Goal: Browse casually: Explore the website without a specific task or goal

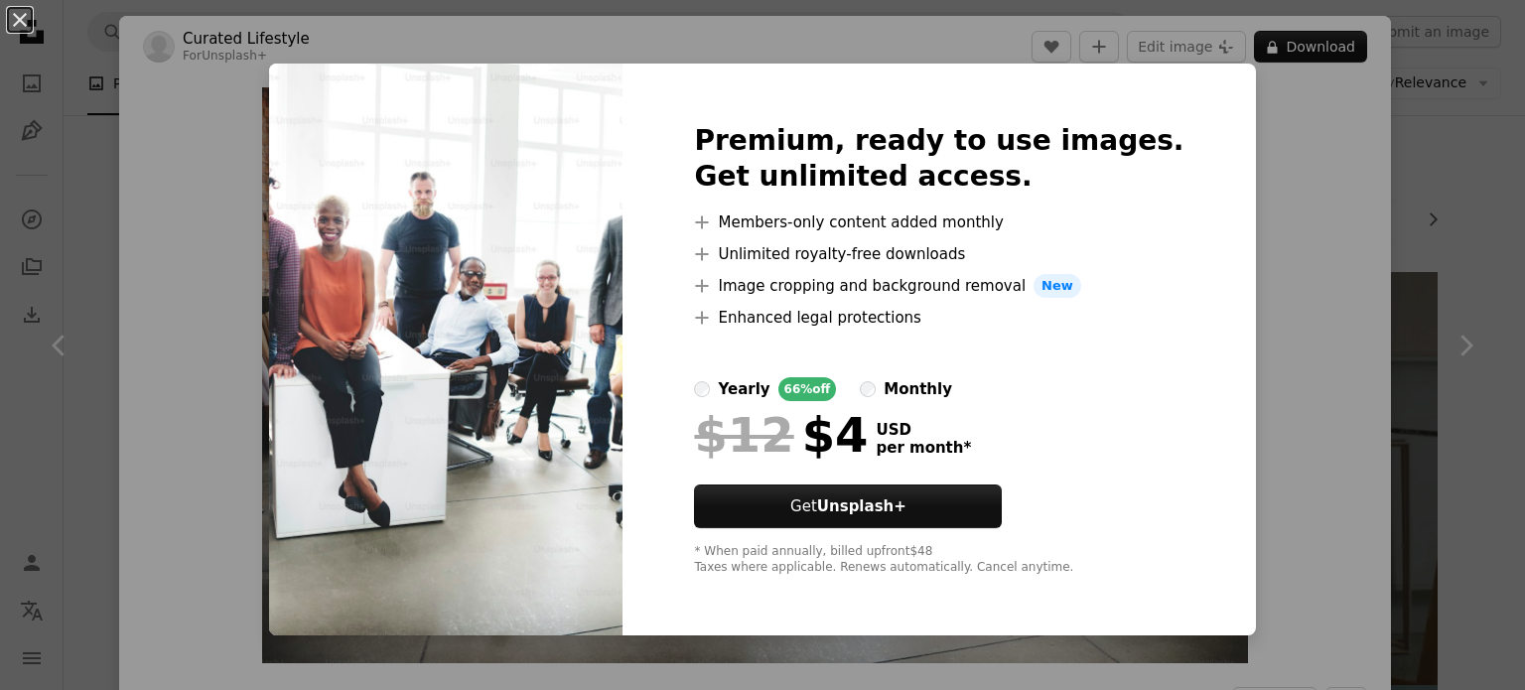
scroll to position [159, 0]
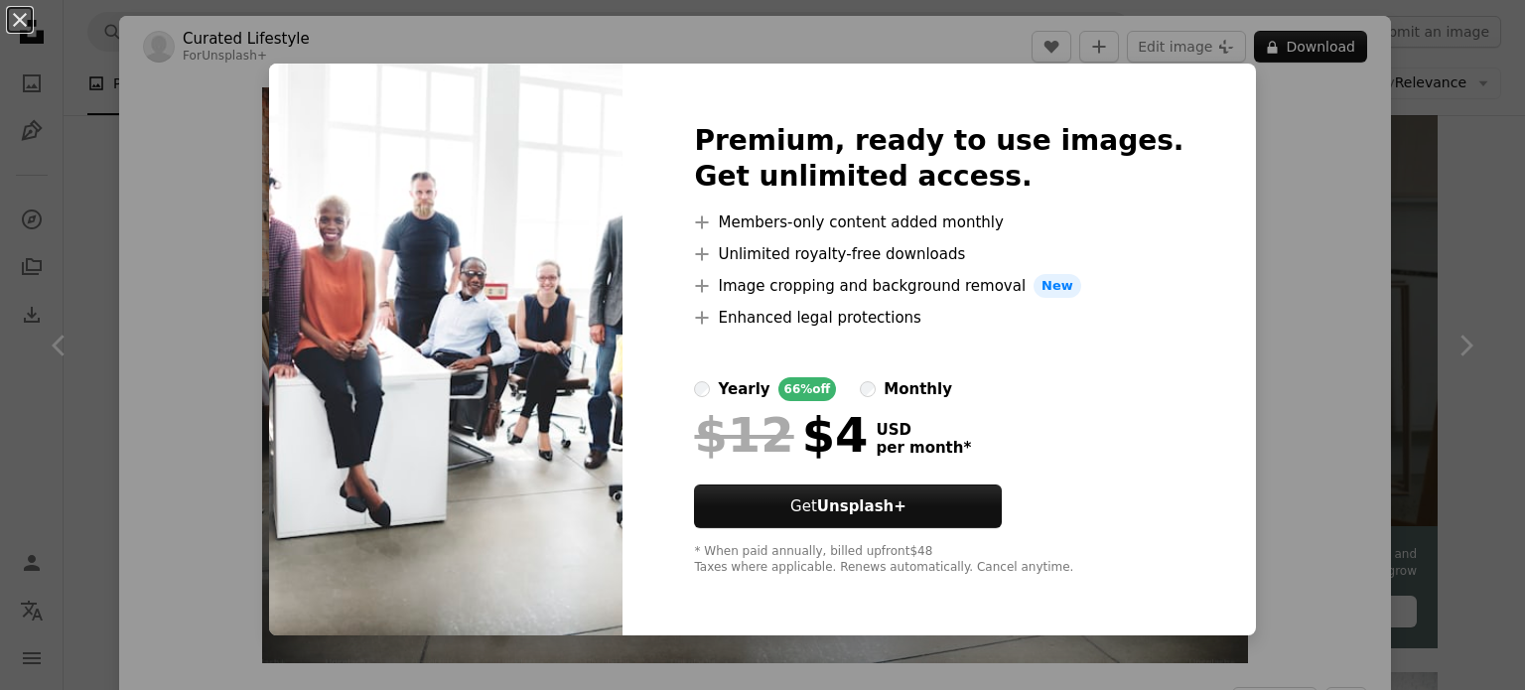
click at [1333, 162] on div "An X shape Premium, ready to use images. Get unlimited access. A plus sign Memb…" at bounding box center [762, 345] width 1525 height 690
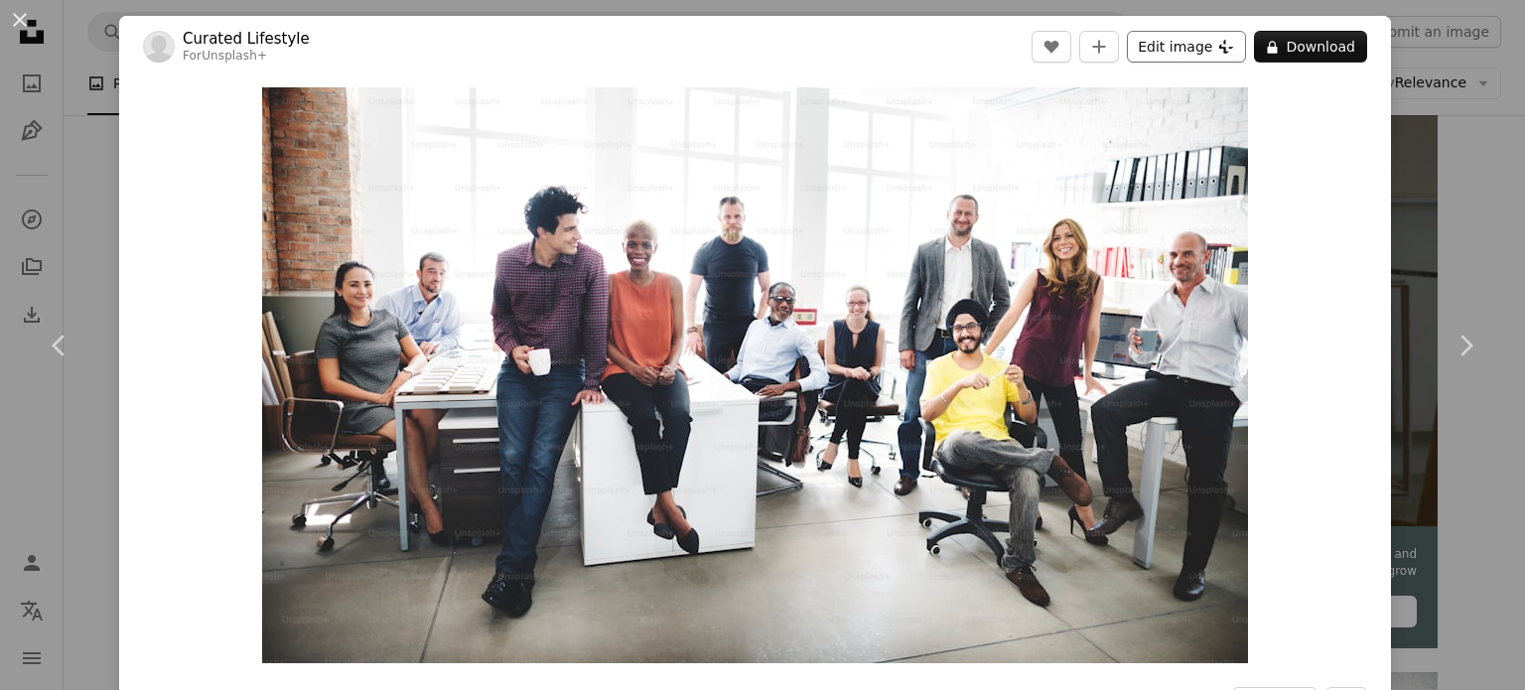
click at [1201, 41] on button "Edit image Plus sign for Unsplash+" at bounding box center [1186, 47] width 119 height 32
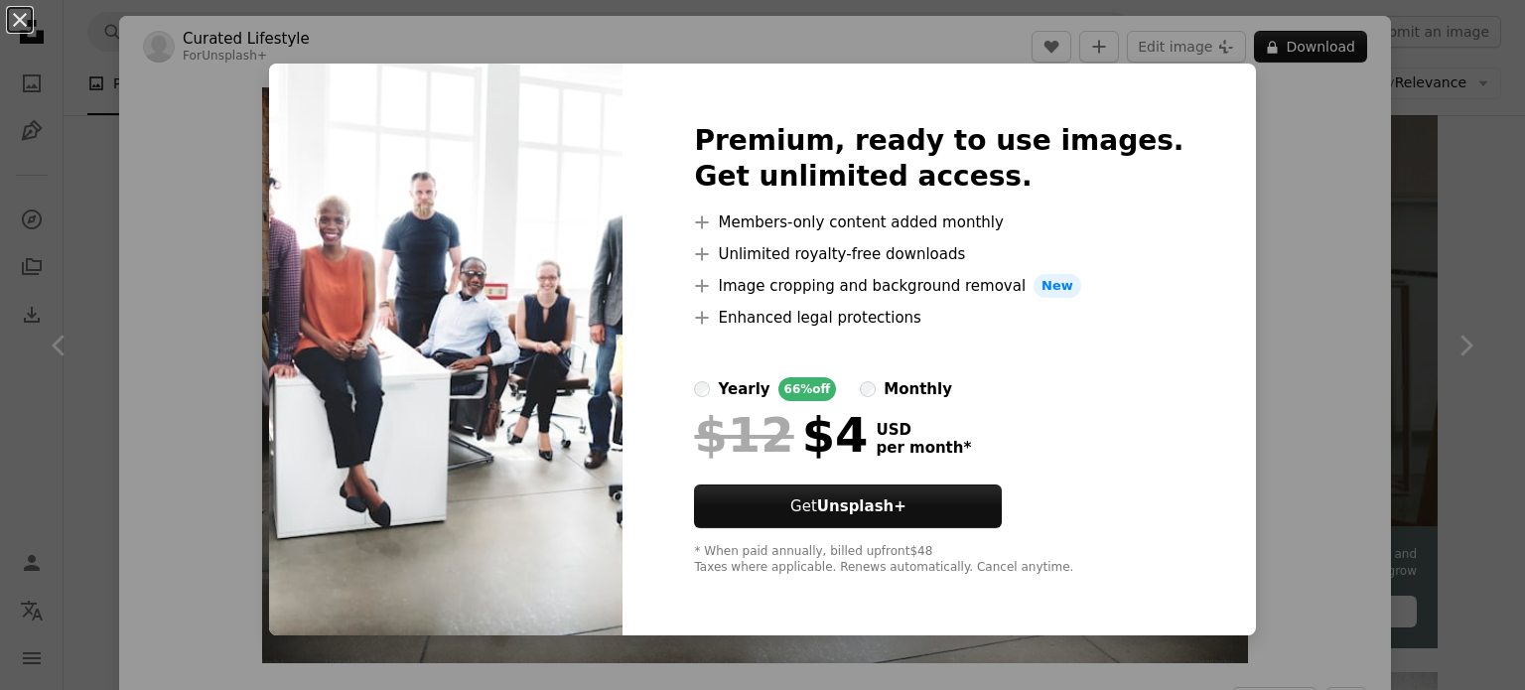
click at [1377, 348] on div "An X shape Premium, ready to use images. Get unlimited access. A plus sign Memb…" at bounding box center [762, 345] width 1525 height 690
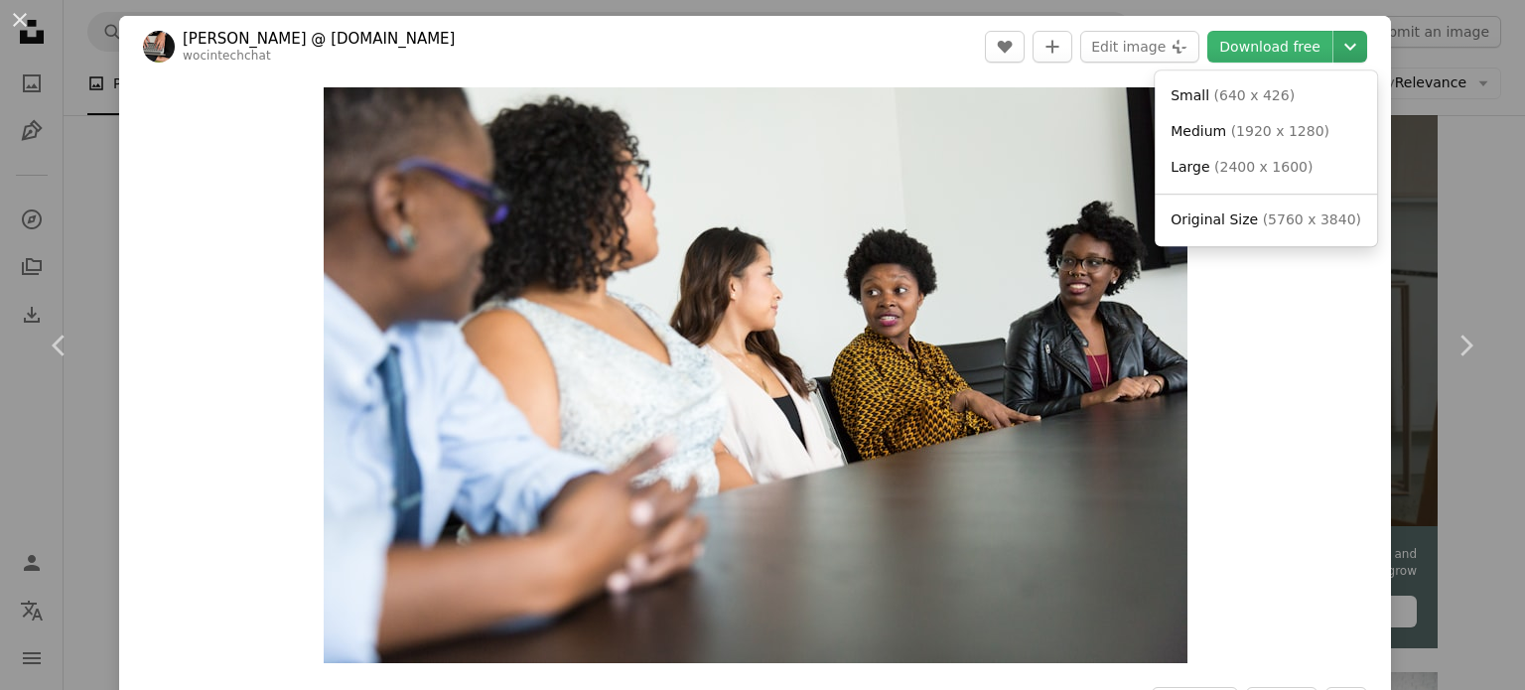
click at [1345, 49] on icon "Choose download size" at bounding box center [1351, 47] width 12 height 7
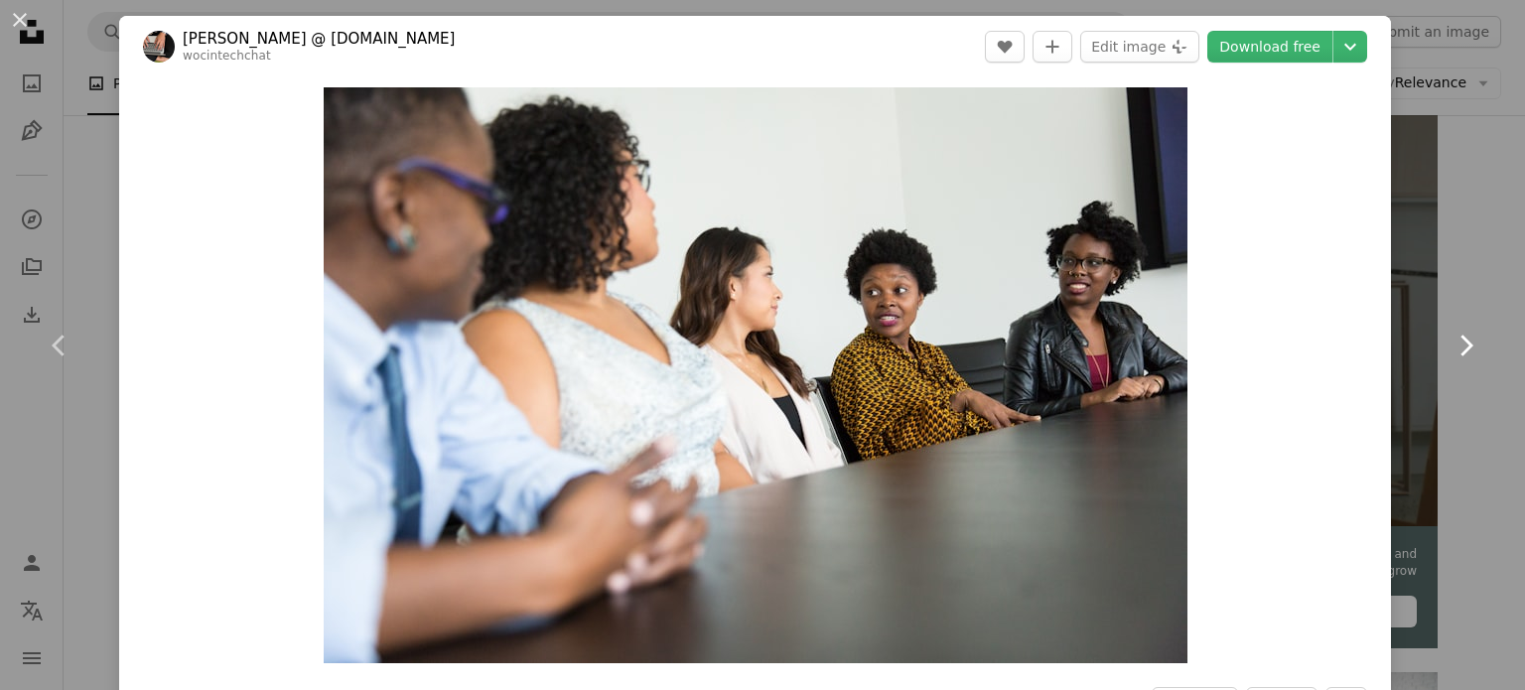
click at [1450, 342] on icon "Chevron right" at bounding box center [1466, 346] width 32 height 32
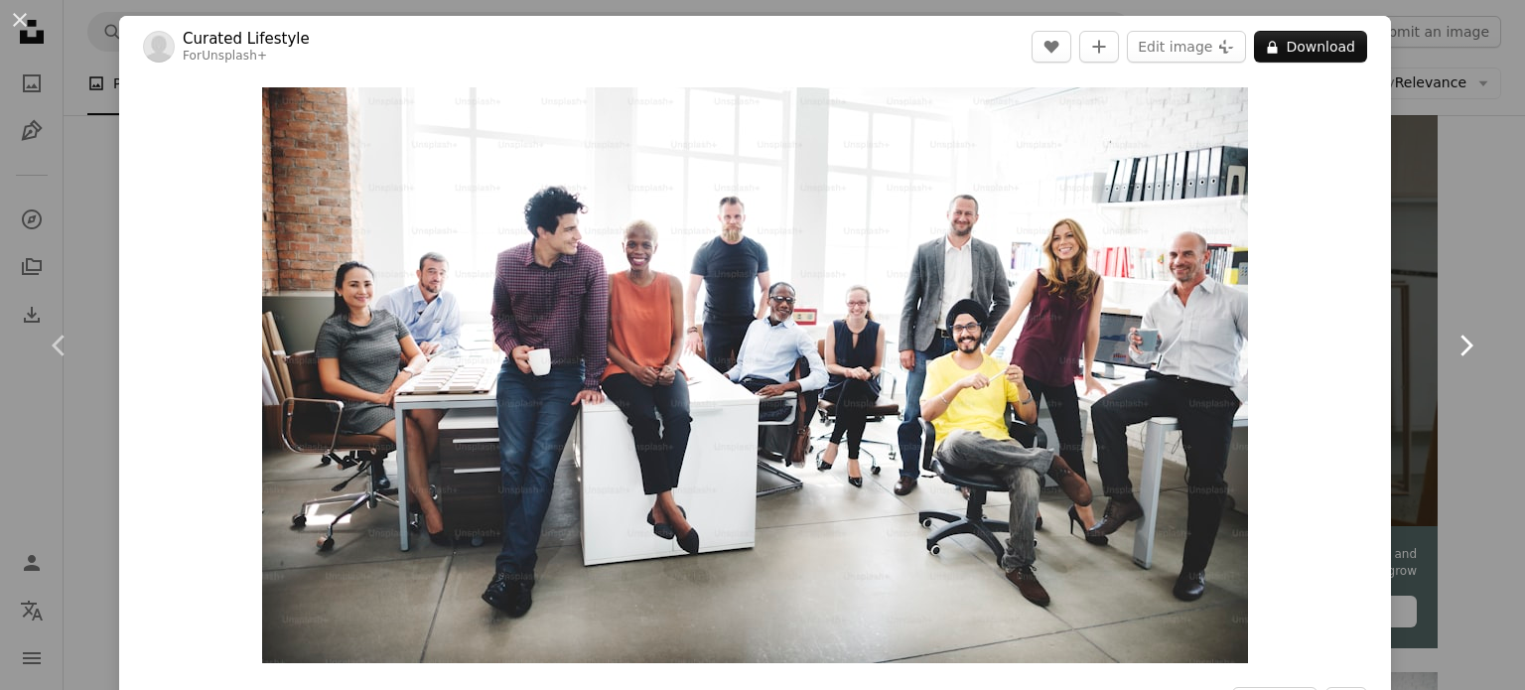
click at [1450, 342] on icon "Chevron right" at bounding box center [1466, 346] width 32 height 32
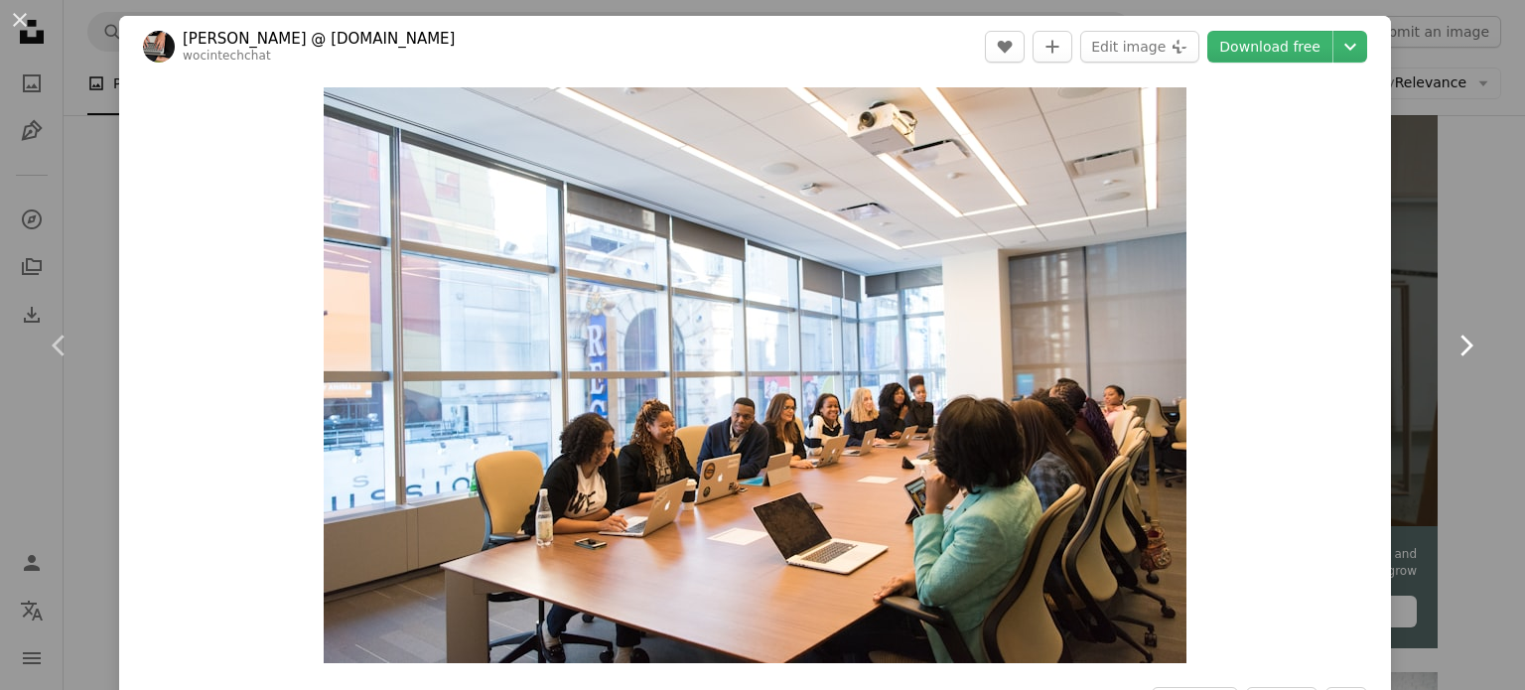
click at [1450, 342] on icon "Chevron right" at bounding box center [1466, 346] width 32 height 32
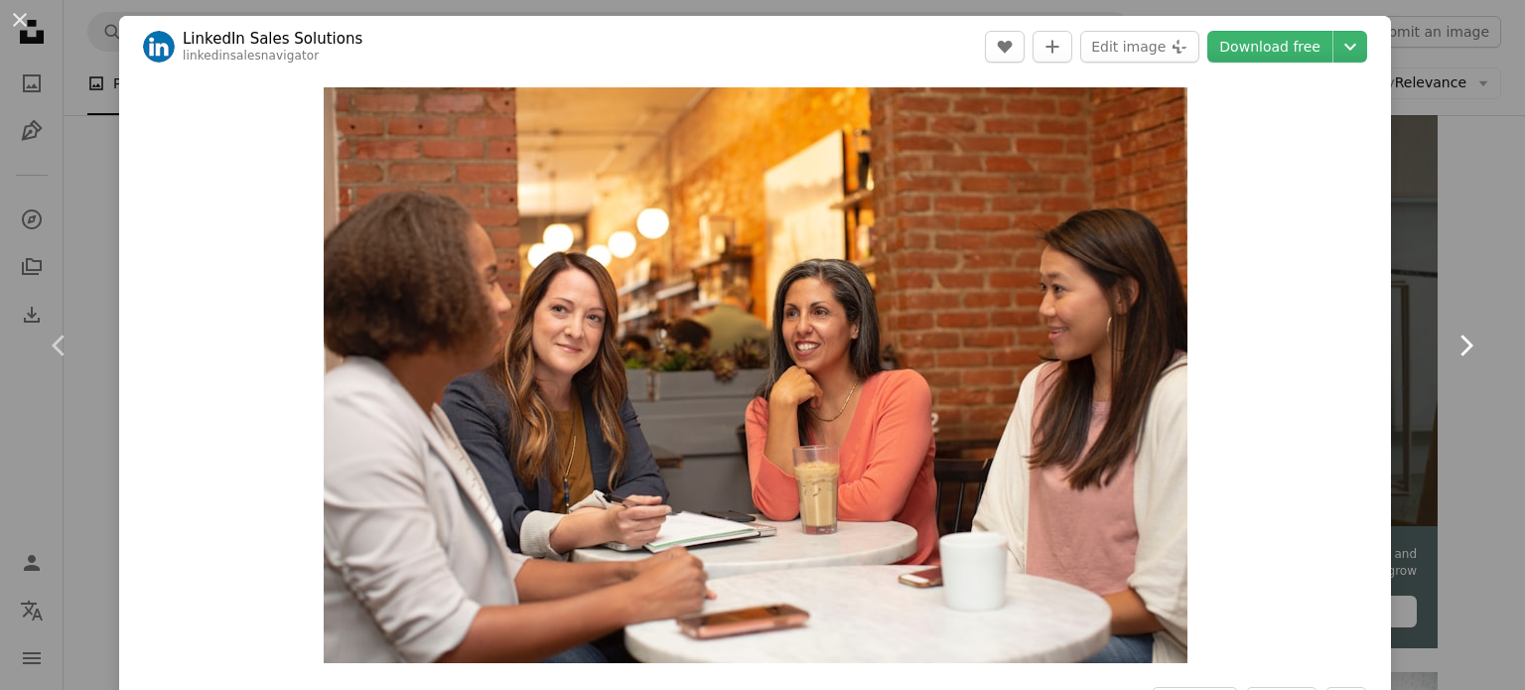
click at [1450, 342] on icon "Chevron right" at bounding box center [1466, 346] width 32 height 32
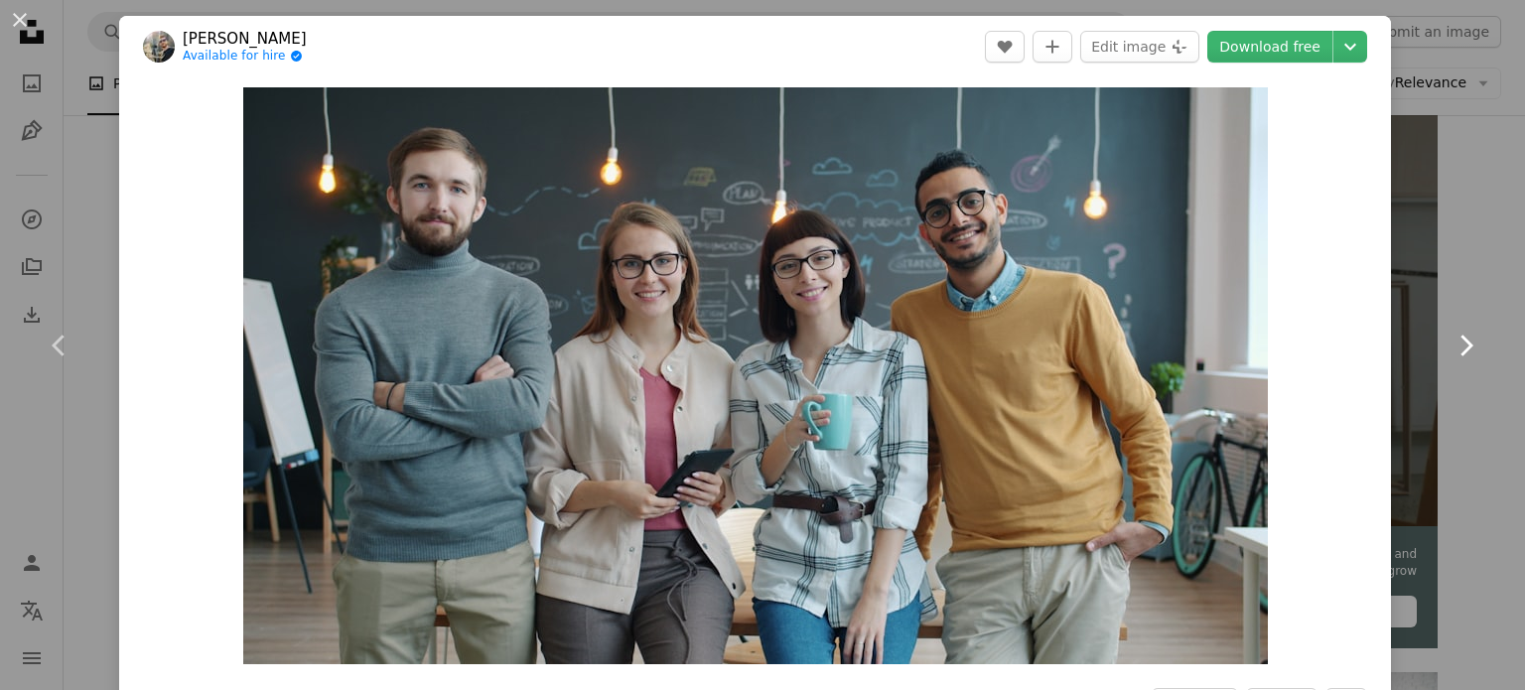
click at [1450, 342] on icon "Chevron right" at bounding box center [1466, 346] width 32 height 32
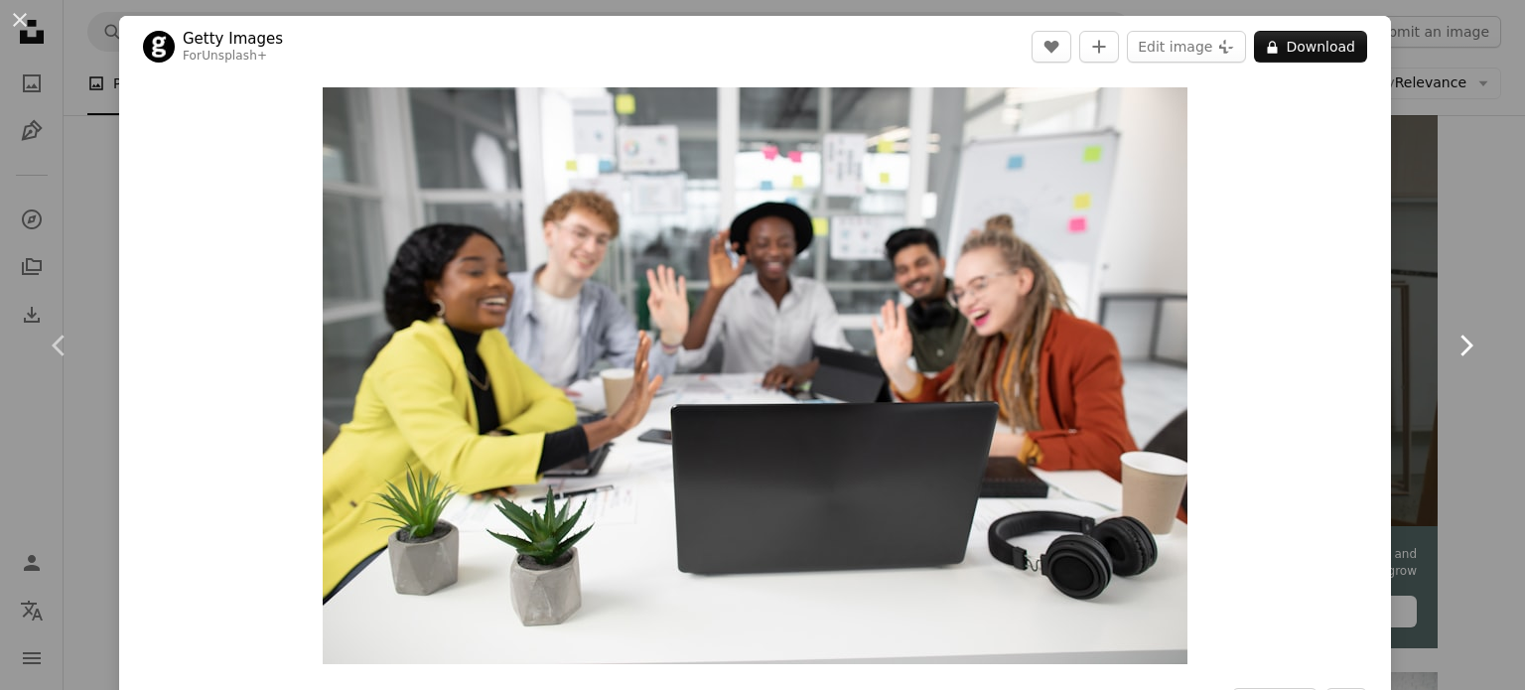
click at [1450, 342] on icon "Chevron right" at bounding box center [1466, 346] width 32 height 32
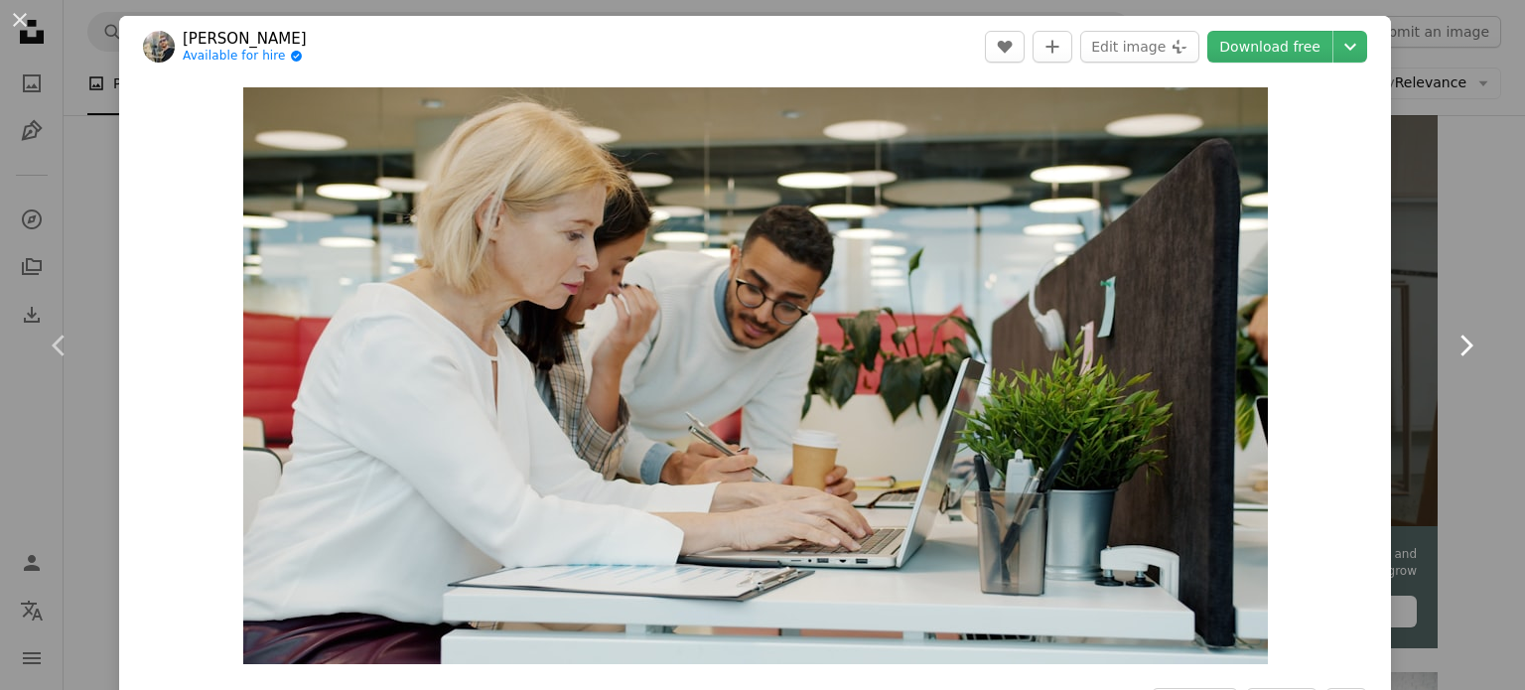
click at [1450, 342] on icon "Chevron right" at bounding box center [1466, 346] width 32 height 32
